Goal: Information Seeking & Learning: Check status

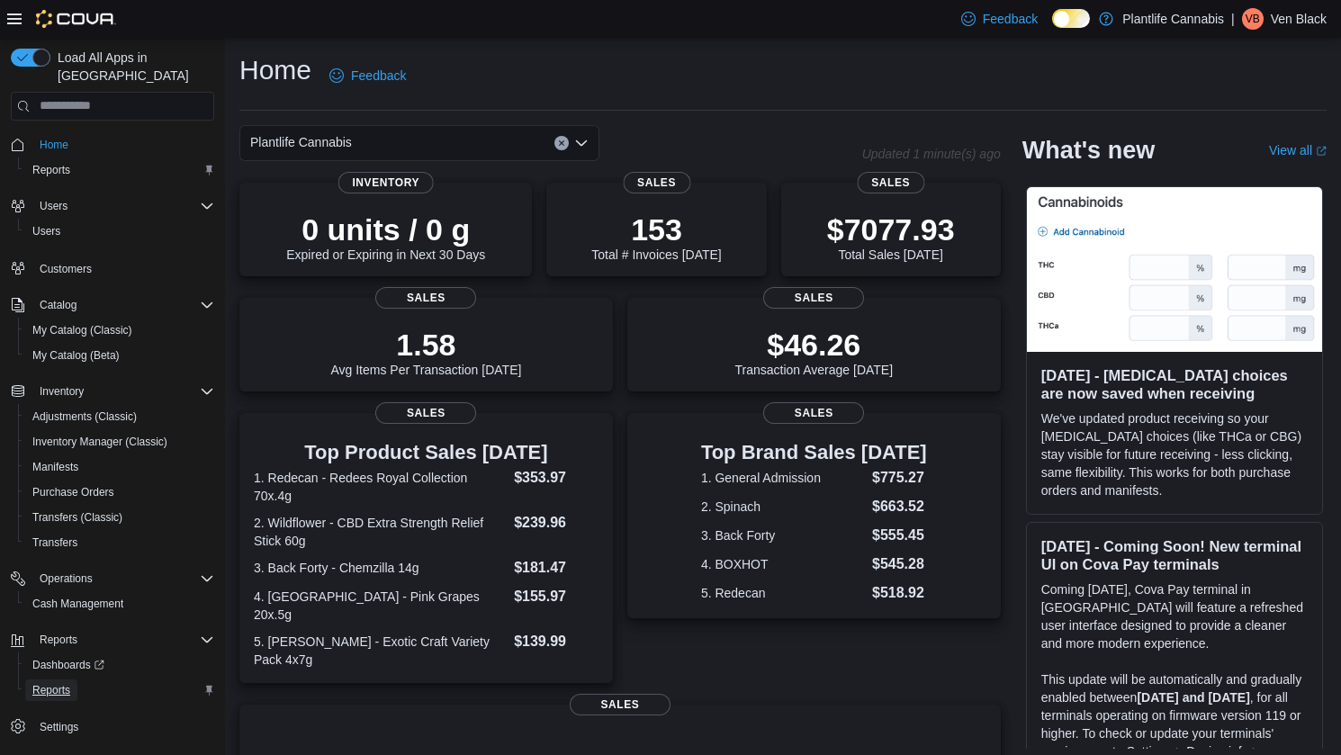
click at [50, 683] on span "Reports" at bounding box center [51, 690] width 38 height 14
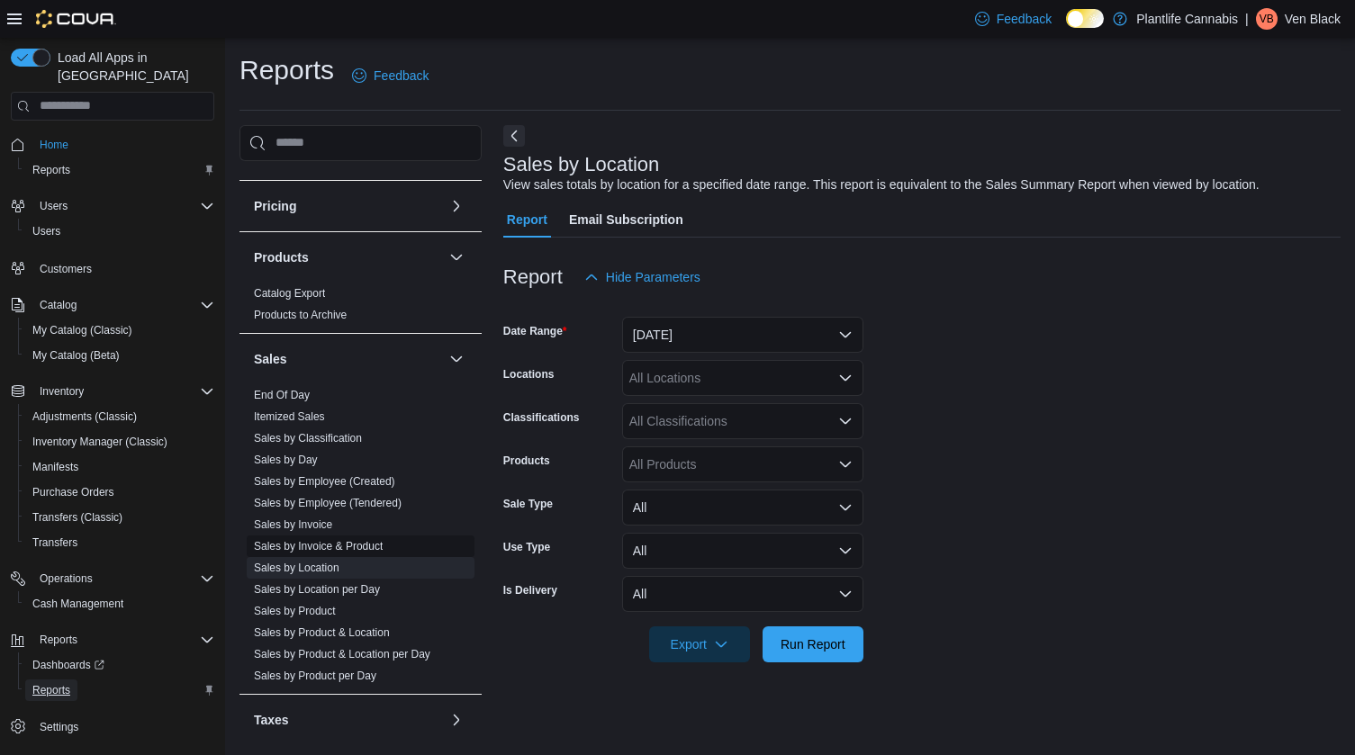
scroll to position [404, 0]
click at [358, 504] on link "Sales by Employee (Tendered)" at bounding box center [328, 502] width 148 height 13
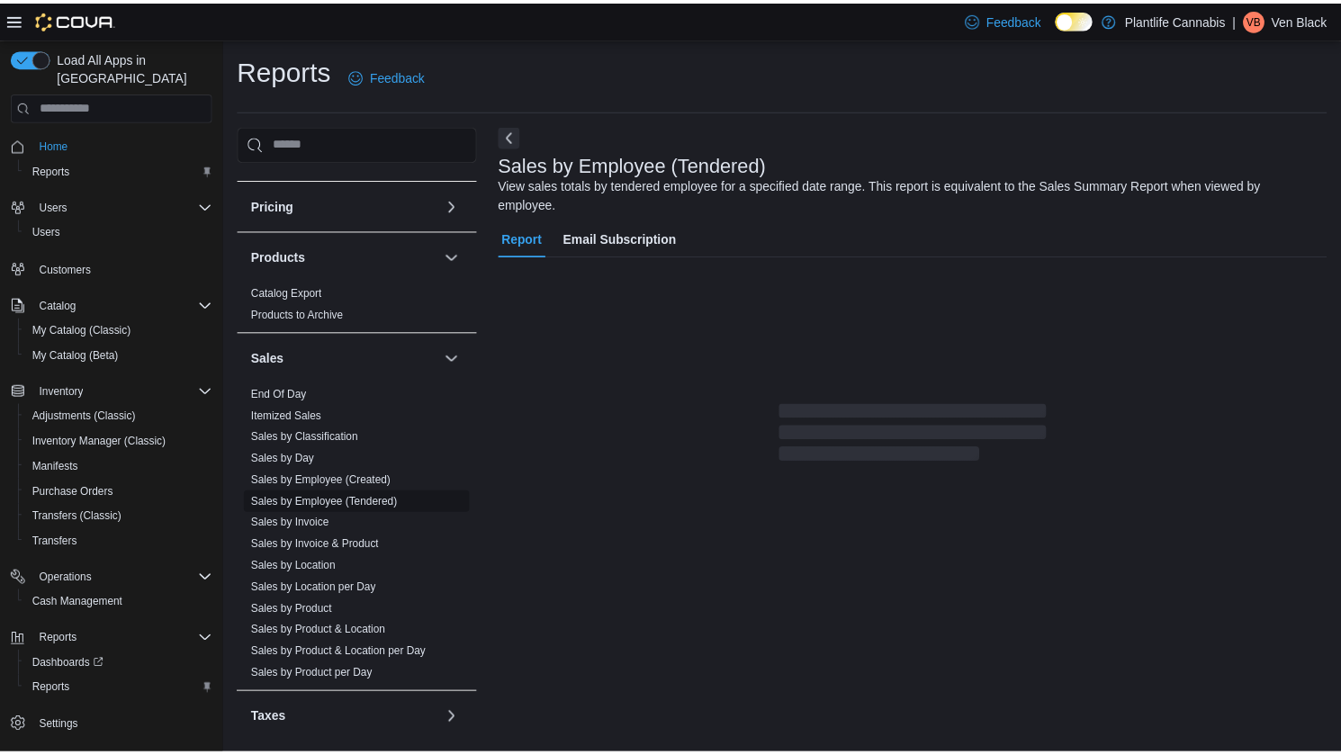
scroll to position [5, 0]
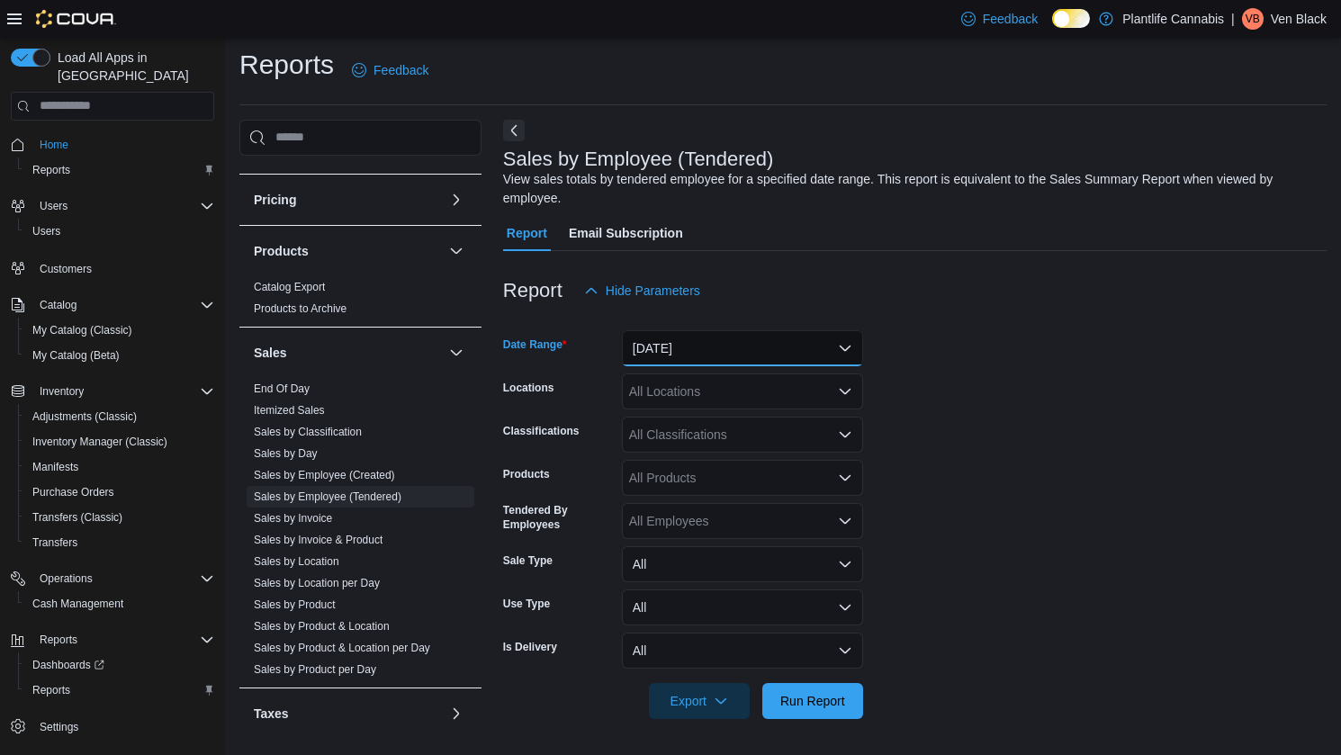
click at [679, 336] on button "[DATE]" at bounding box center [742, 348] width 241 height 36
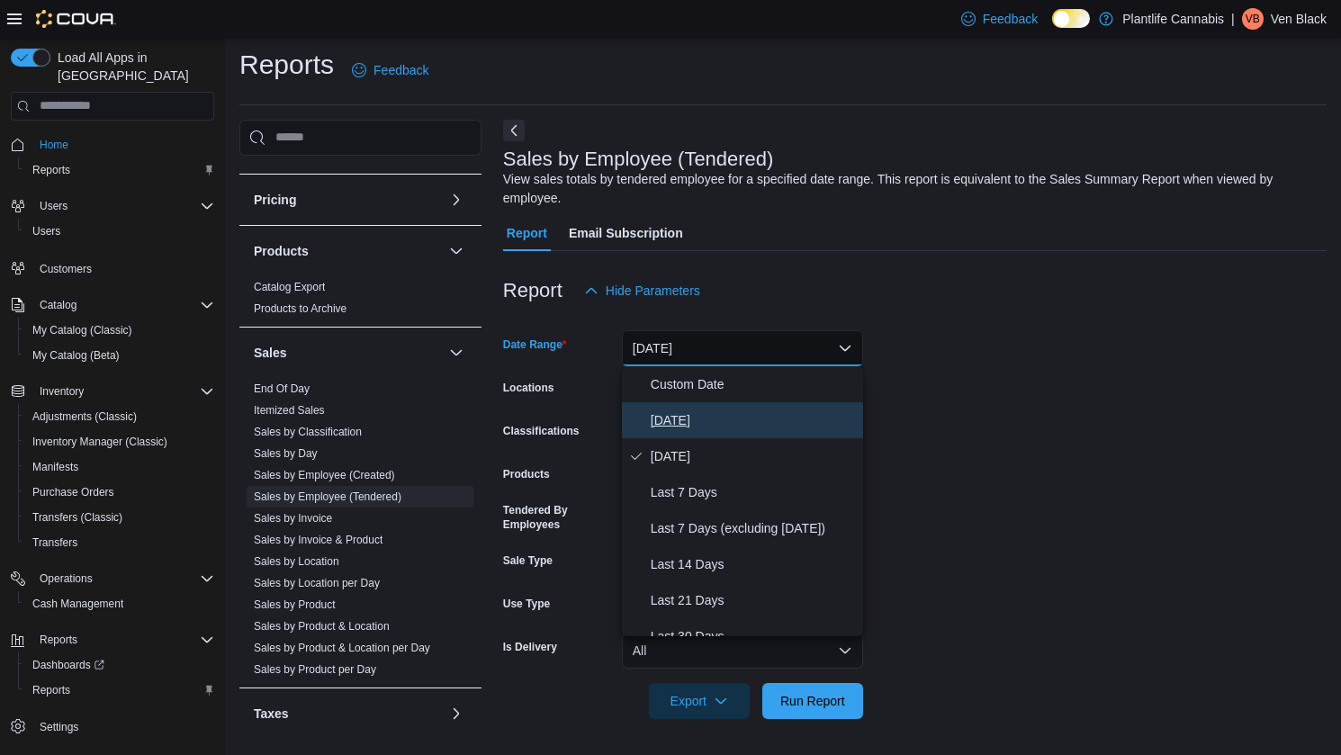
click at [686, 410] on span "[DATE]" at bounding box center [753, 421] width 205 height 22
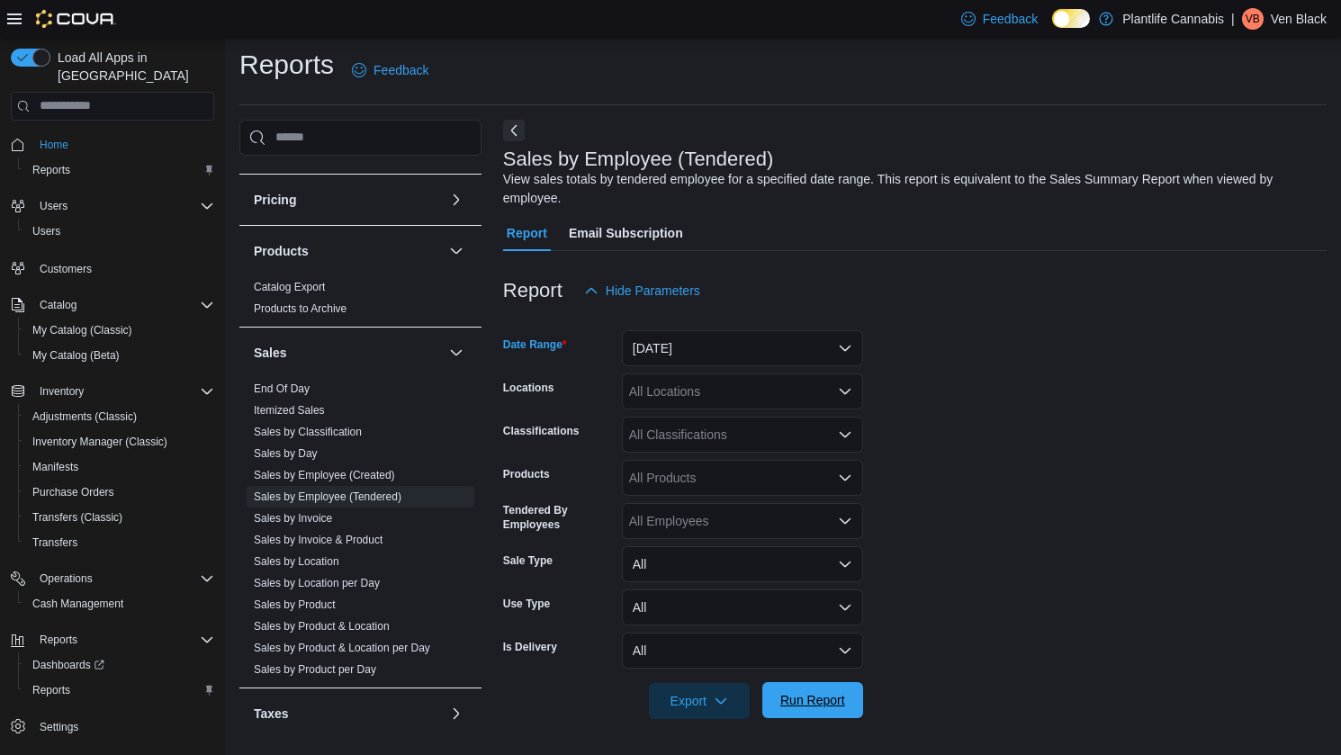
click at [852, 698] on button "Run Report" at bounding box center [812, 700] width 101 height 36
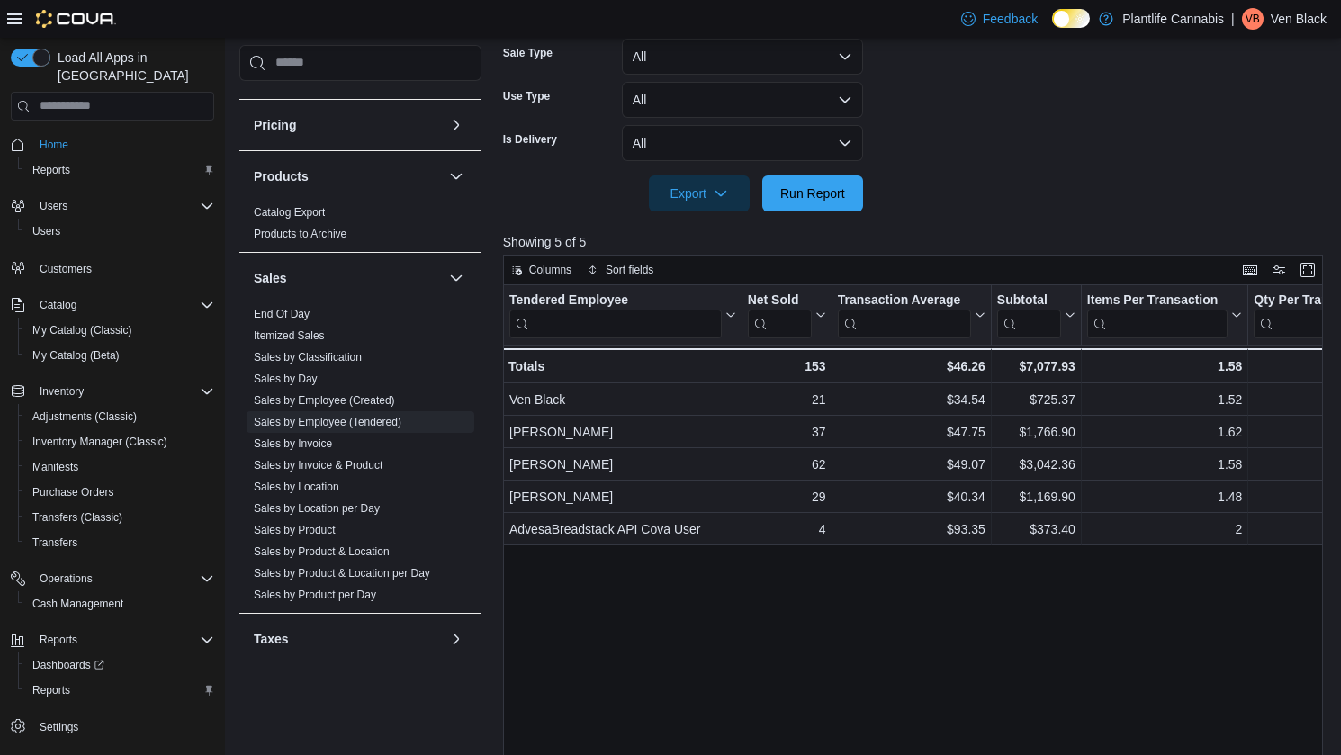
scroll to position [631, 0]
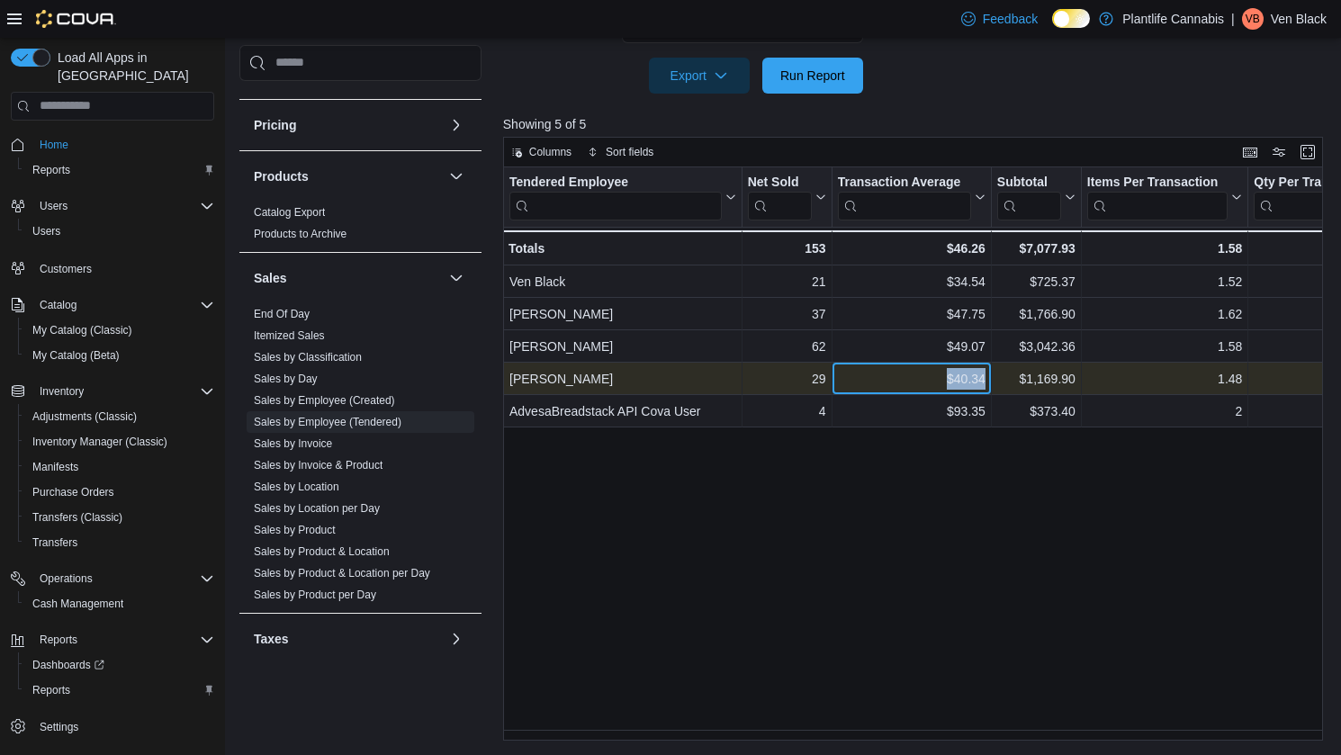
drag, startPoint x: 942, startPoint y: 382, endPoint x: 992, endPoint y: 376, distance: 49.8
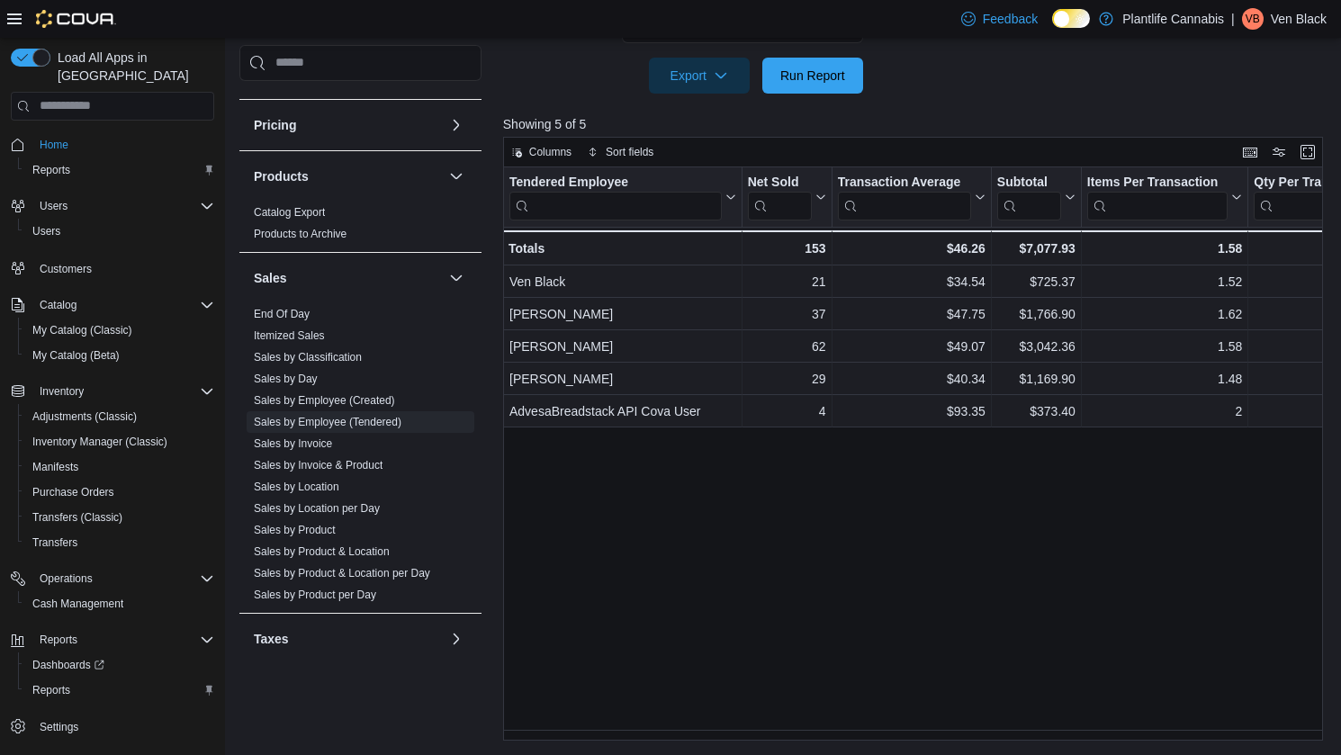
click at [1016, 576] on div "Tendered Employee Click to view column header actions Net Sold Click to view co…" at bounding box center [917, 453] width 829 height 573
click at [801, 76] on span "Run Report" at bounding box center [812, 75] width 65 height 18
